Goal: Use online tool/utility: Utilize a website feature to perform a specific function

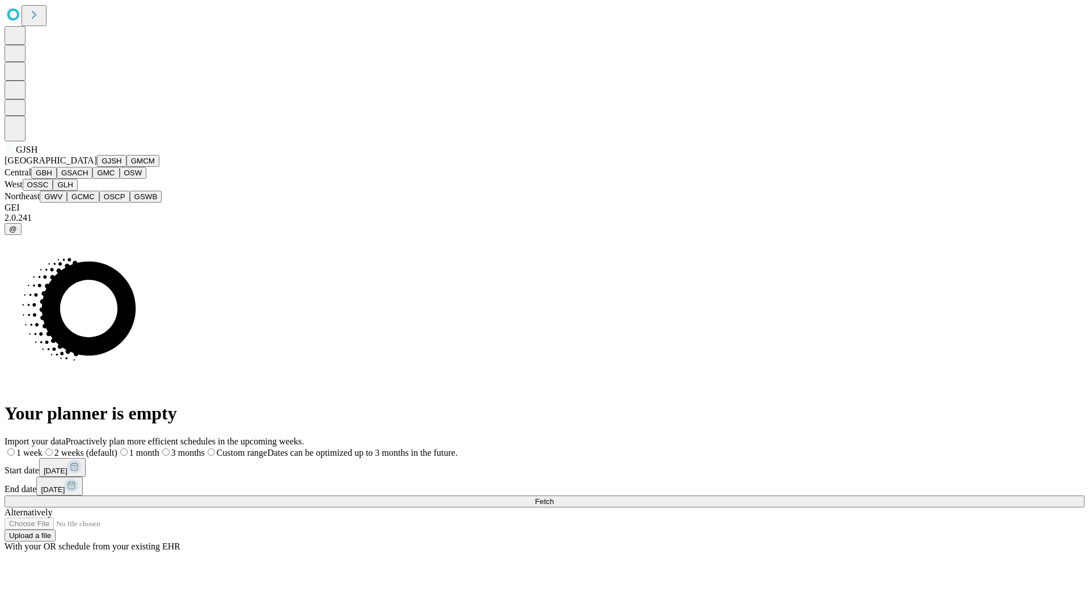
click at [97, 167] on button "GJSH" at bounding box center [111, 161] width 29 height 12
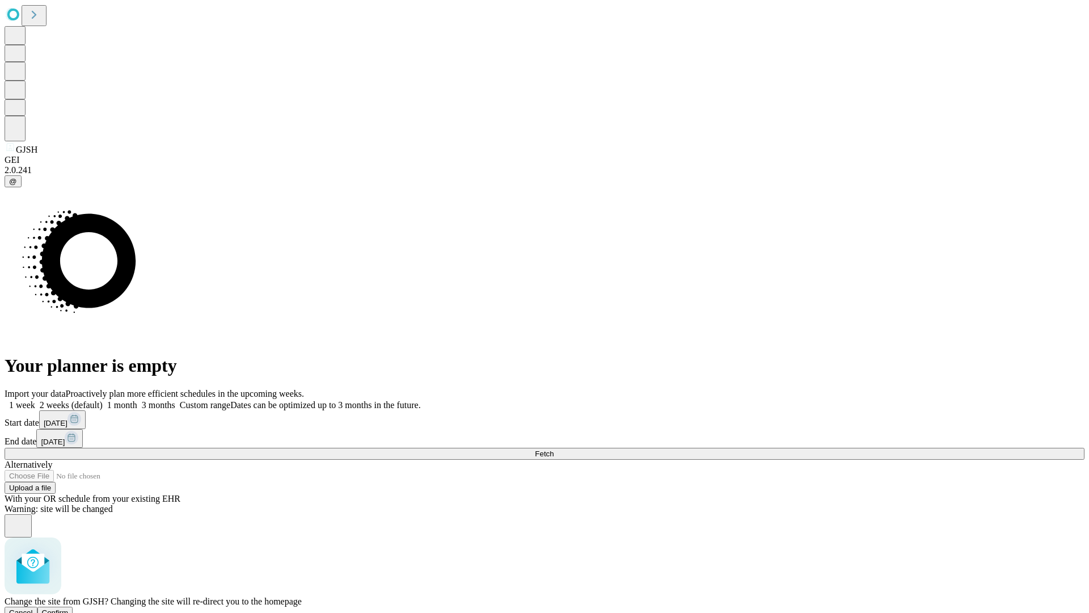
click at [69, 608] on span "Confirm" at bounding box center [55, 612] width 27 height 9
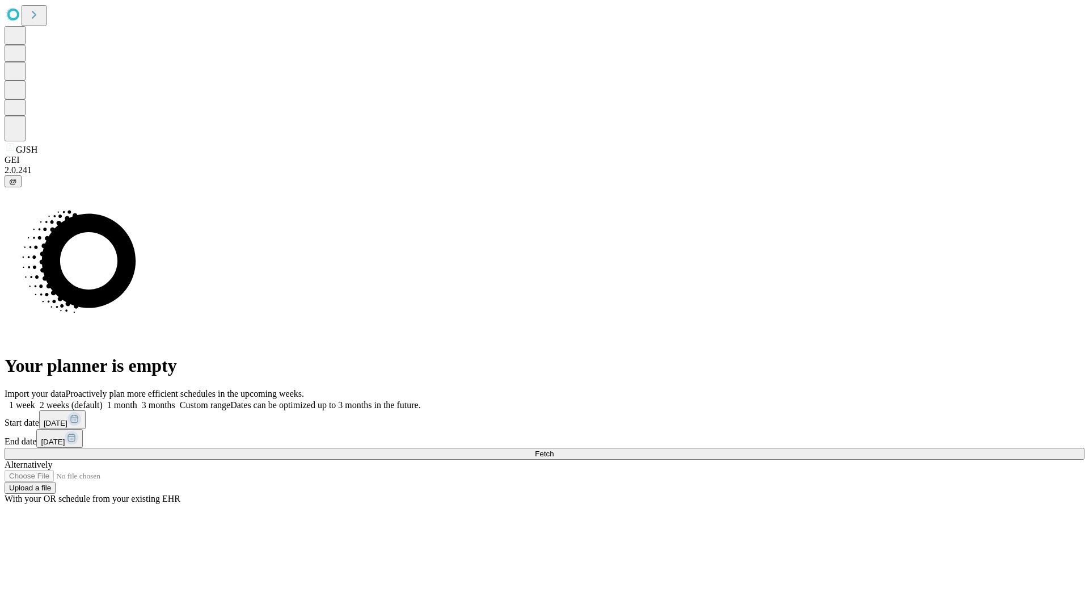
click at [137, 400] on label "1 month" at bounding box center [120, 405] width 35 height 10
click at [554, 449] on span "Fetch" at bounding box center [544, 453] width 19 height 9
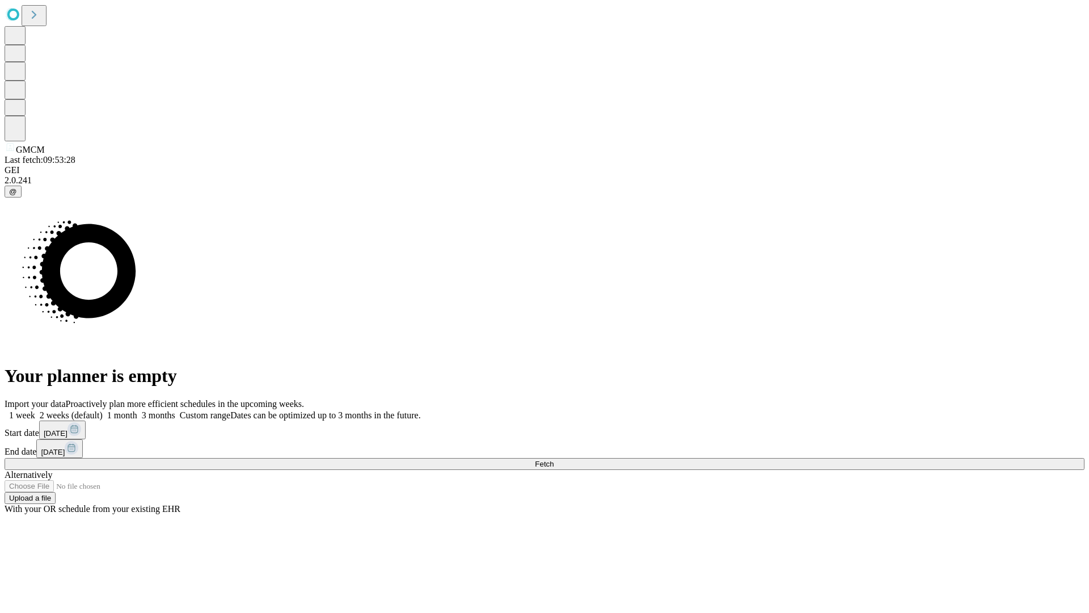
click at [137, 410] on label "1 month" at bounding box center [120, 415] width 35 height 10
click at [554, 459] on span "Fetch" at bounding box center [544, 463] width 19 height 9
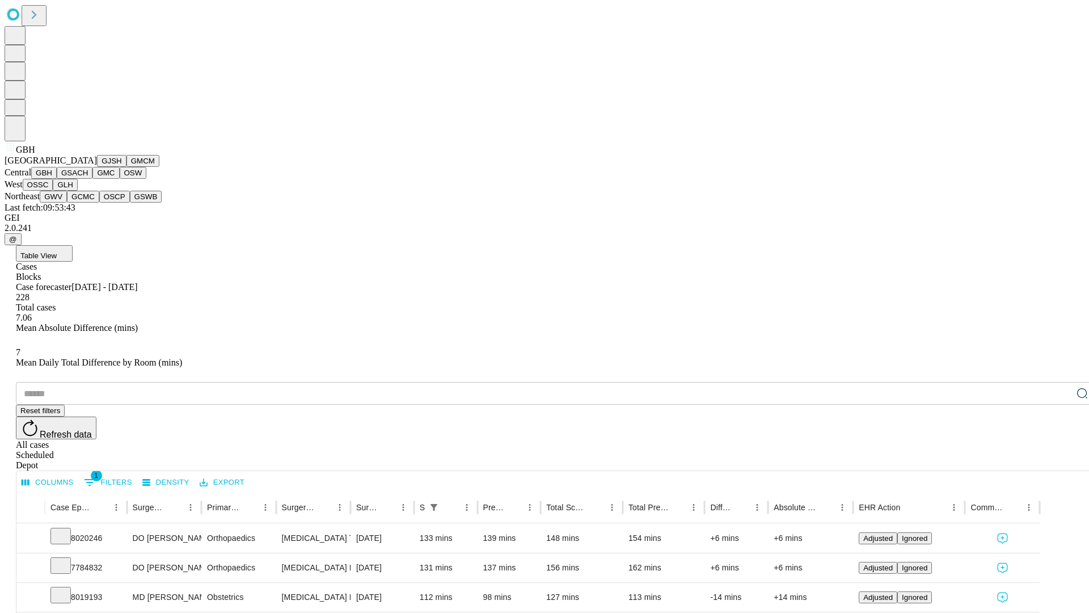
click at [88, 179] on button "GSACH" at bounding box center [75, 173] width 36 height 12
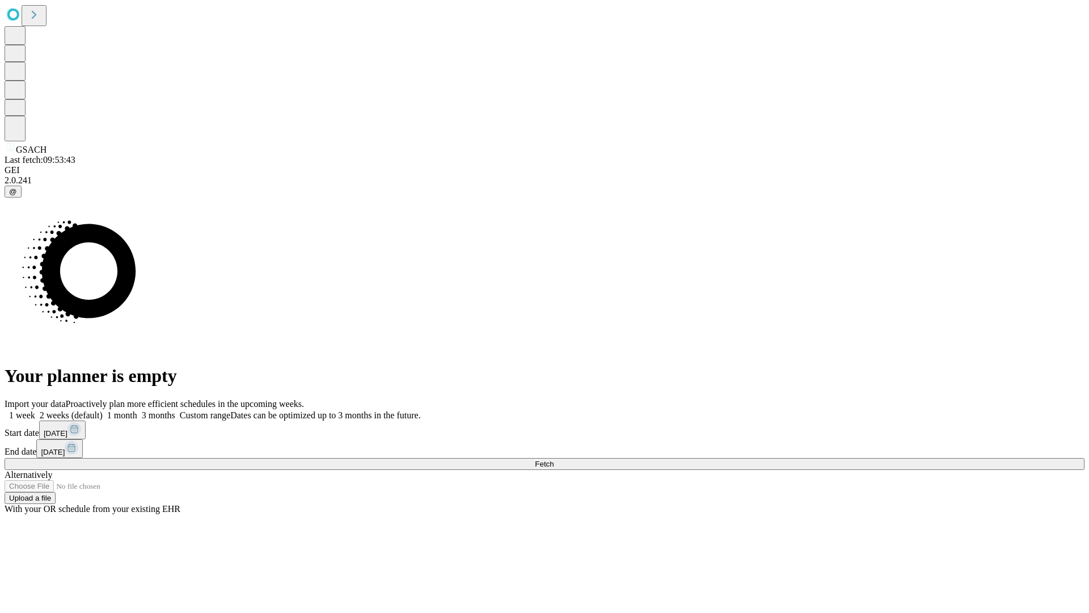
click at [554, 459] on span "Fetch" at bounding box center [544, 463] width 19 height 9
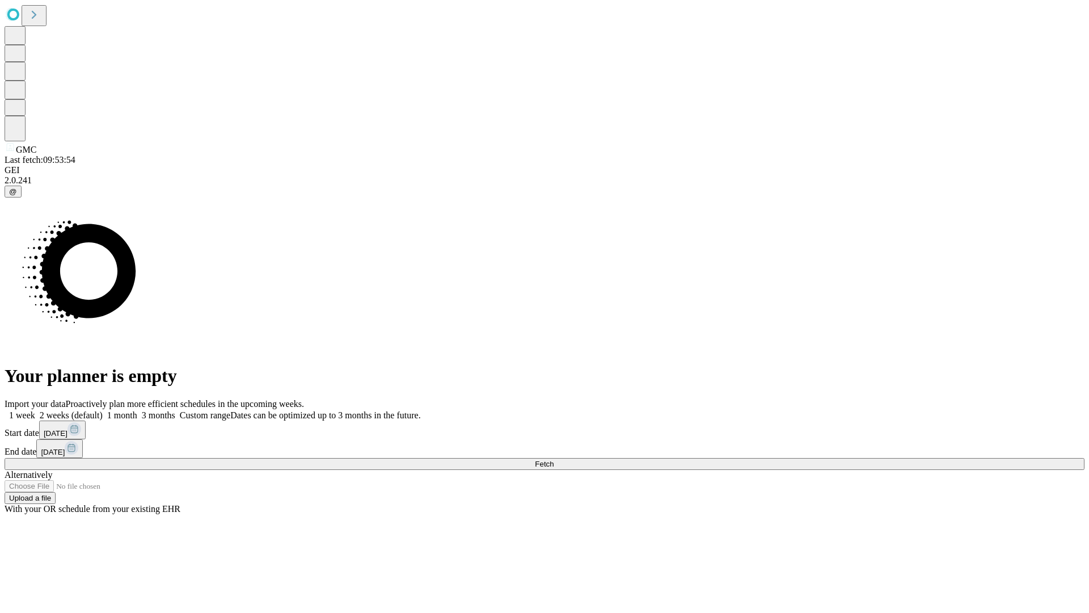
click at [137, 410] on label "1 month" at bounding box center [120, 415] width 35 height 10
click at [554, 459] on span "Fetch" at bounding box center [544, 463] width 19 height 9
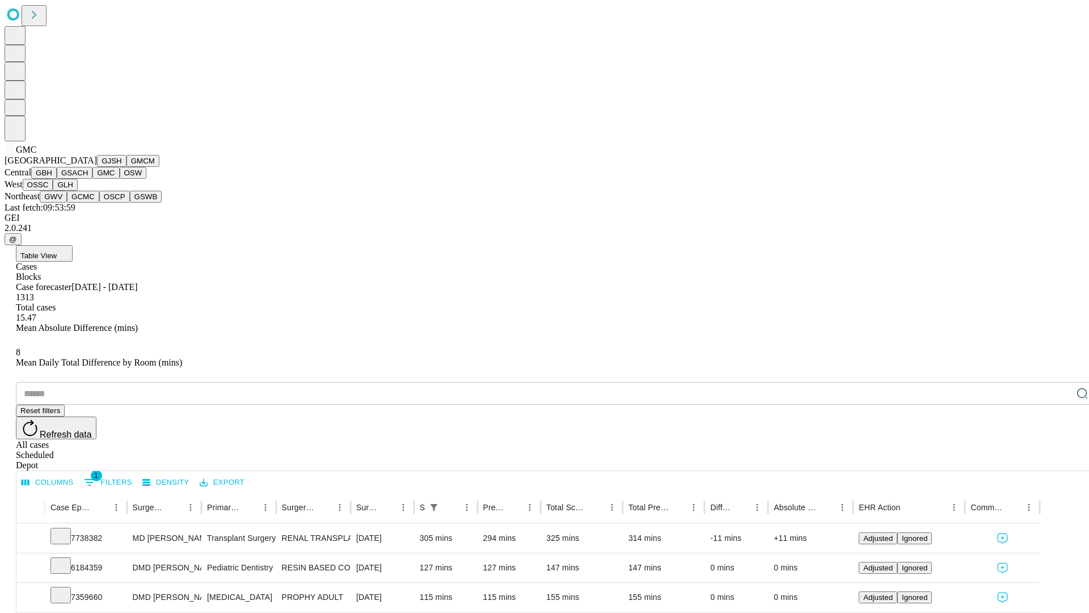
click at [120, 179] on button "OSW" at bounding box center [133, 173] width 27 height 12
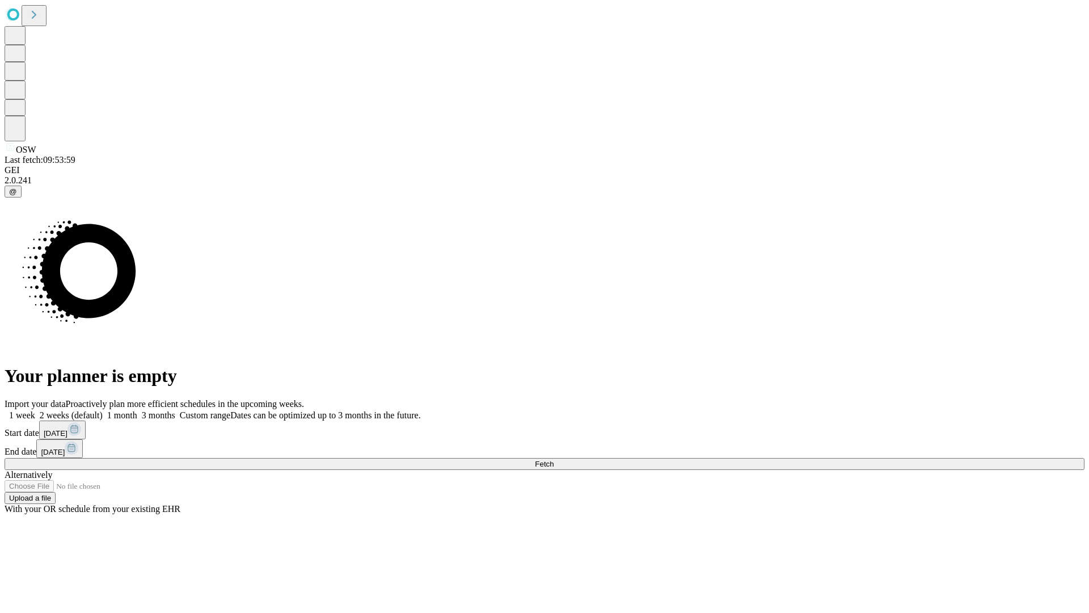
click at [554, 459] on span "Fetch" at bounding box center [544, 463] width 19 height 9
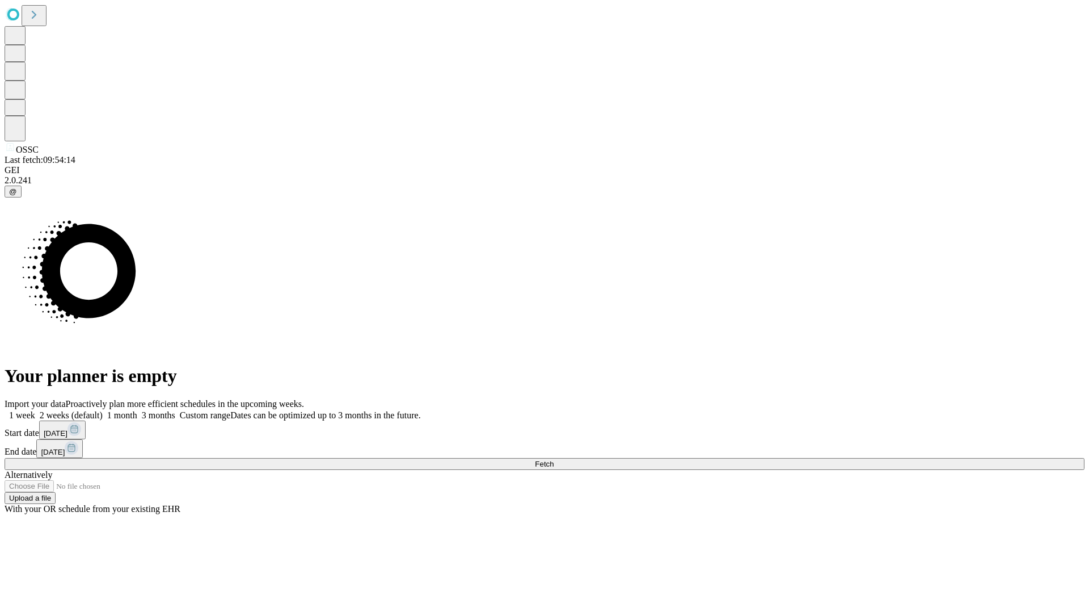
click at [137, 410] on label "1 month" at bounding box center [120, 415] width 35 height 10
click at [554, 459] on span "Fetch" at bounding box center [544, 463] width 19 height 9
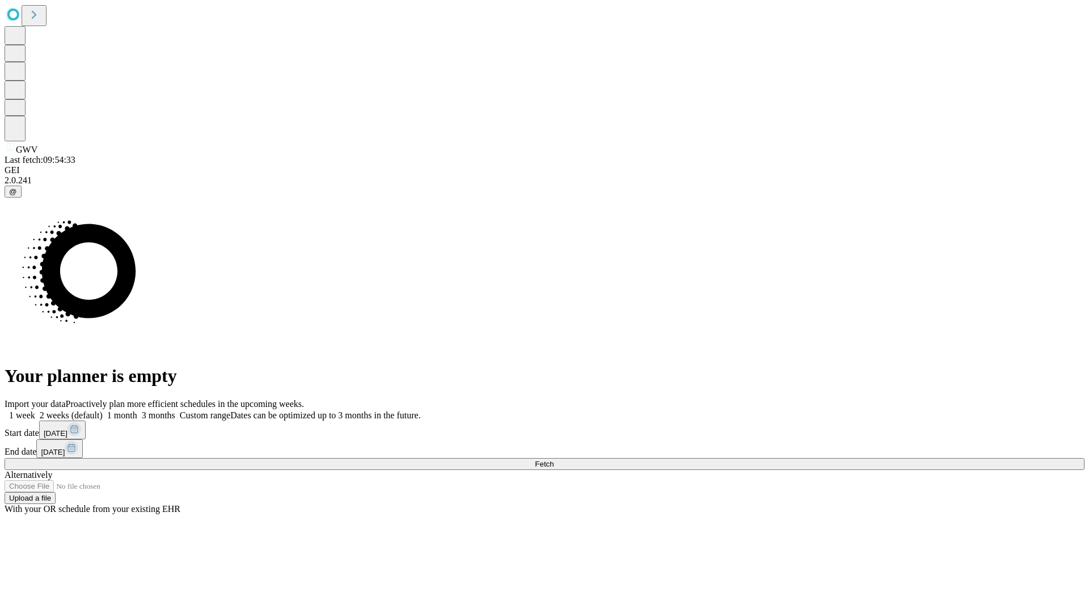
click at [554, 459] on span "Fetch" at bounding box center [544, 463] width 19 height 9
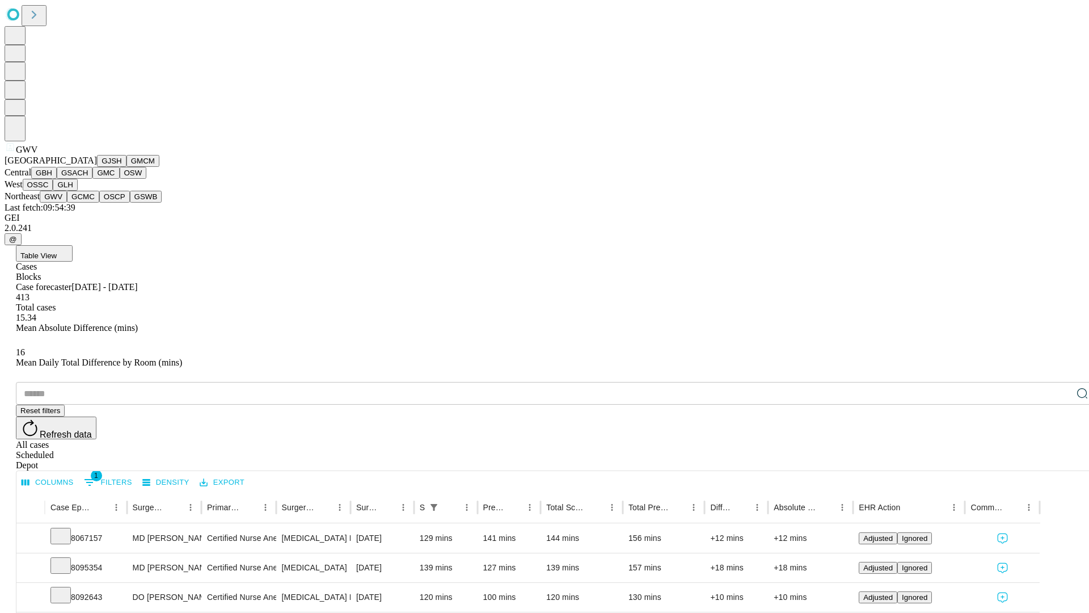
click at [88, 203] on button "GCMC" at bounding box center [83, 197] width 32 height 12
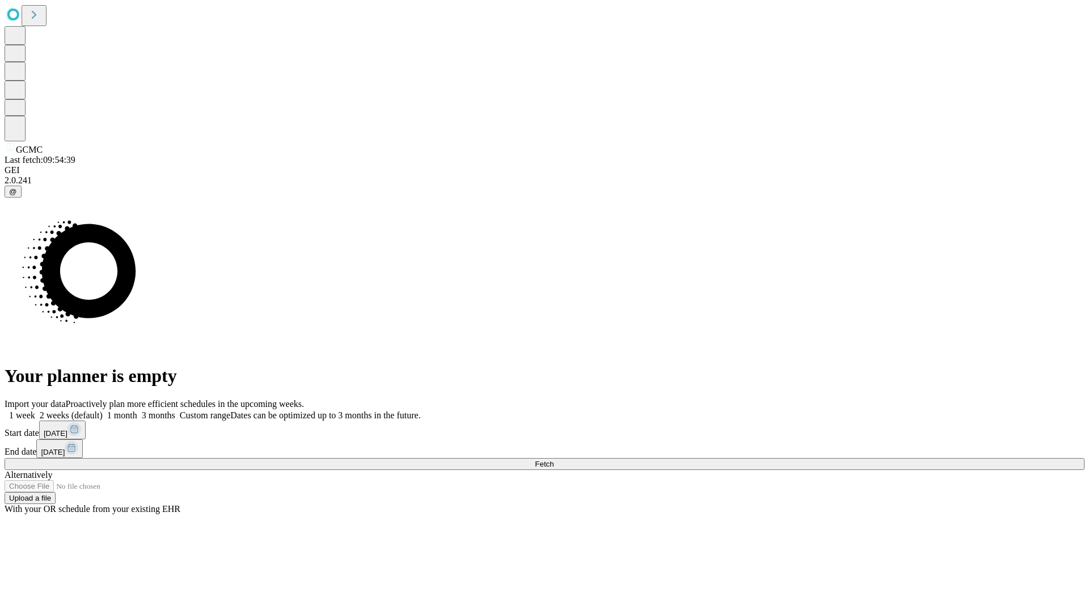
click at [137, 410] on label "1 month" at bounding box center [120, 415] width 35 height 10
click at [554, 459] on span "Fetch" at bounding box center [544, 463] width 19 height 9
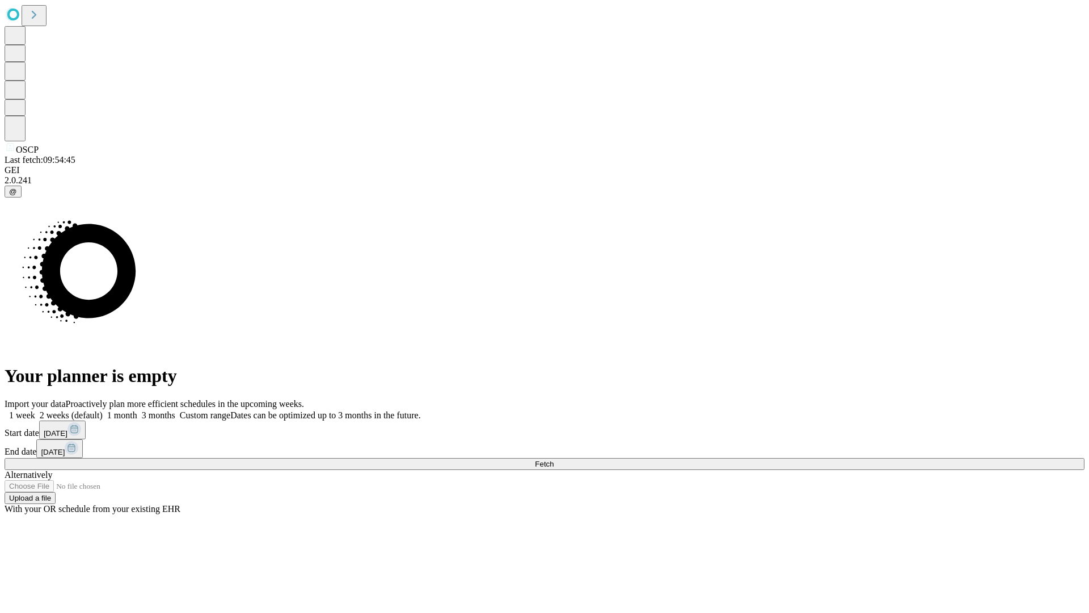
click at [554, 459] on span "Fetch" at bounding box center [544, 463] width 19 height 9
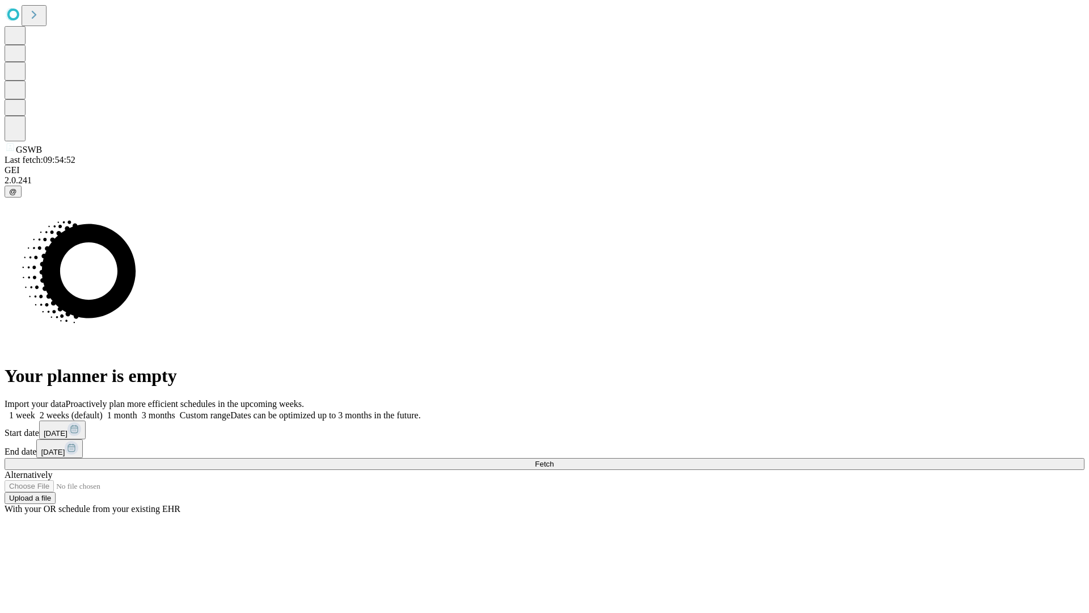
click at [137, 410] on label "1 month" at bounding box center [120, 415] width 35 height 10
click at [554, 459] on span "Fetch" at bounding box center [544, 463] width 19 height 9
